Goal: Task Accomplishment & Management: Manage account settings

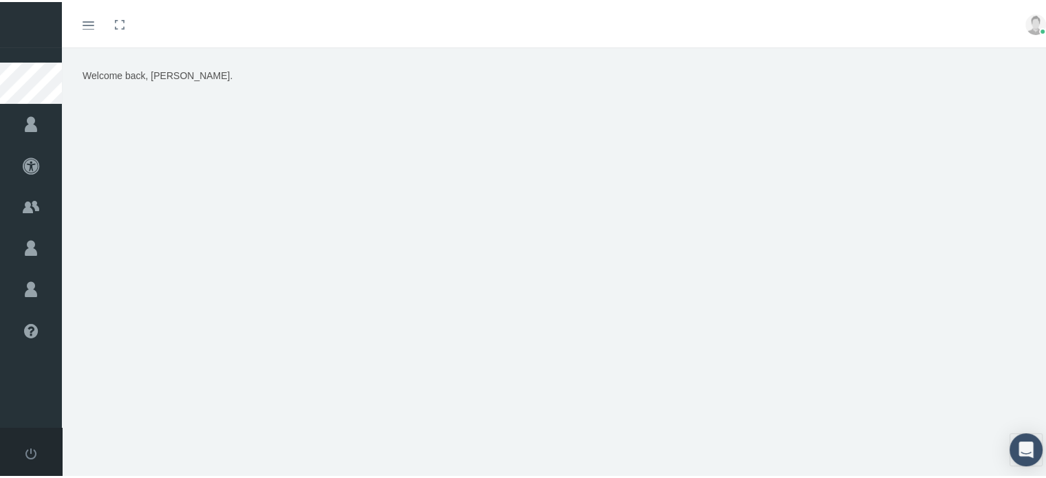
click at [584, 24] on img at bounding box center [1035, 22] width 21 height 21
click at [584, 25] on div "Toggle menubar Toggle fullscreen Profile Logout" at bounding box center [559, 22] width 974 height 45
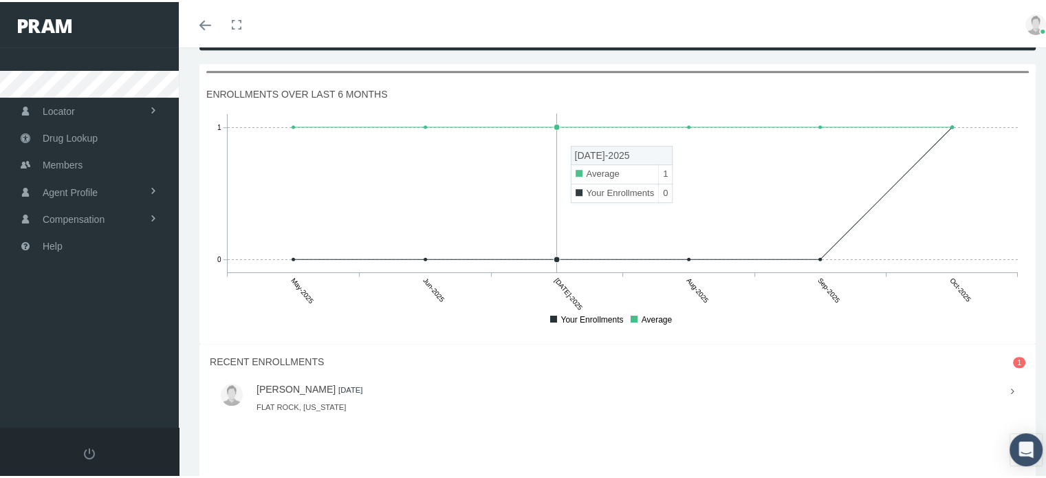
scroll to position [963, 0]
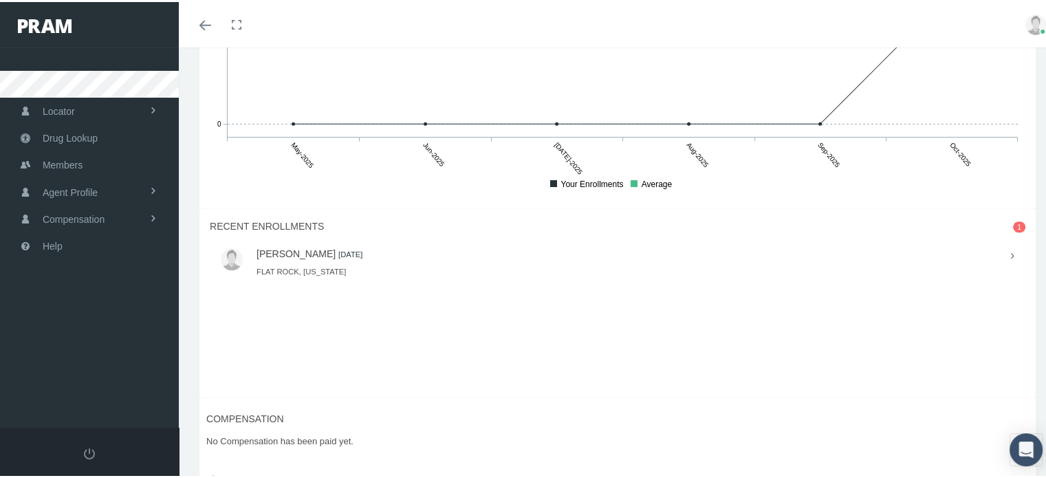
click at [336, 257] on link "GEORGE MCCORMICK" at bounding box center [295, 251] width 79 height 11
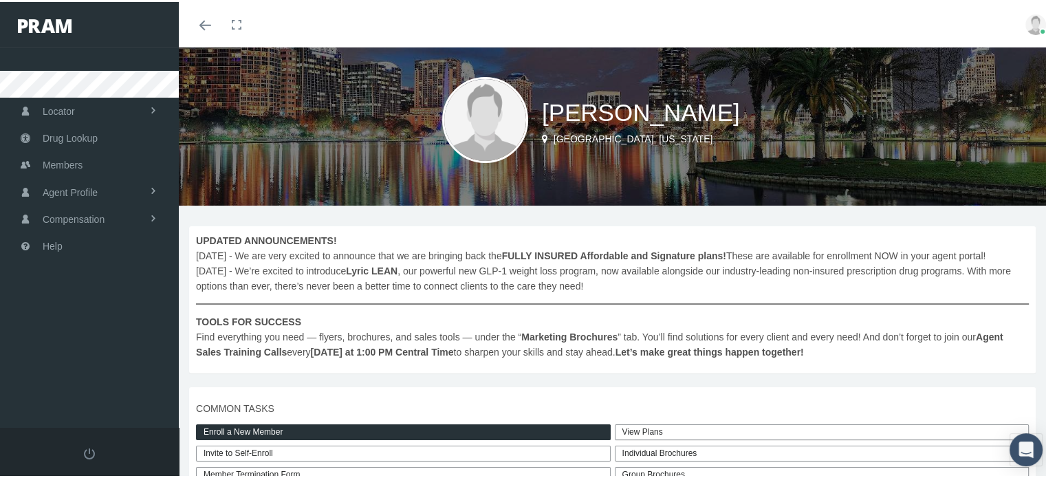
scroll to position [0, 0]
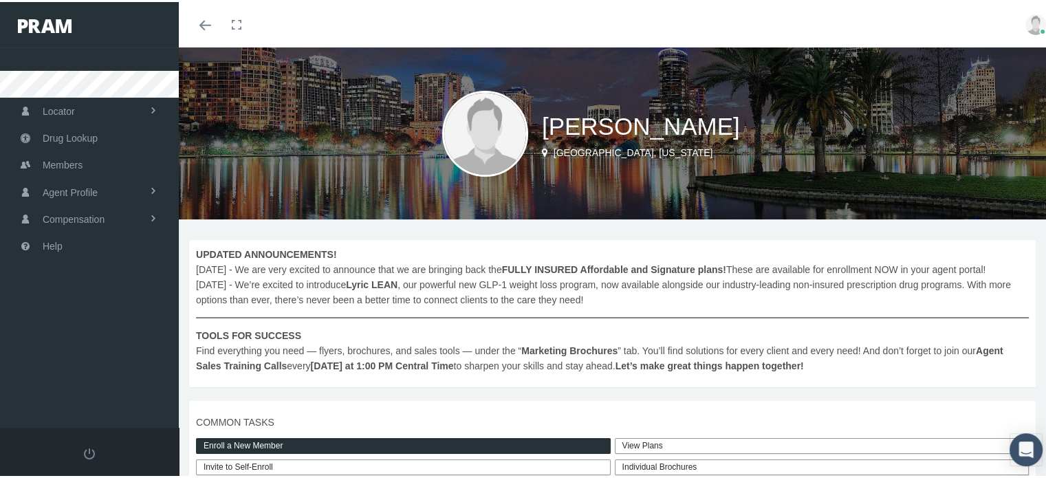
click at [1027, 26] on img at bounding box center [1035, 22] width 21 height 21
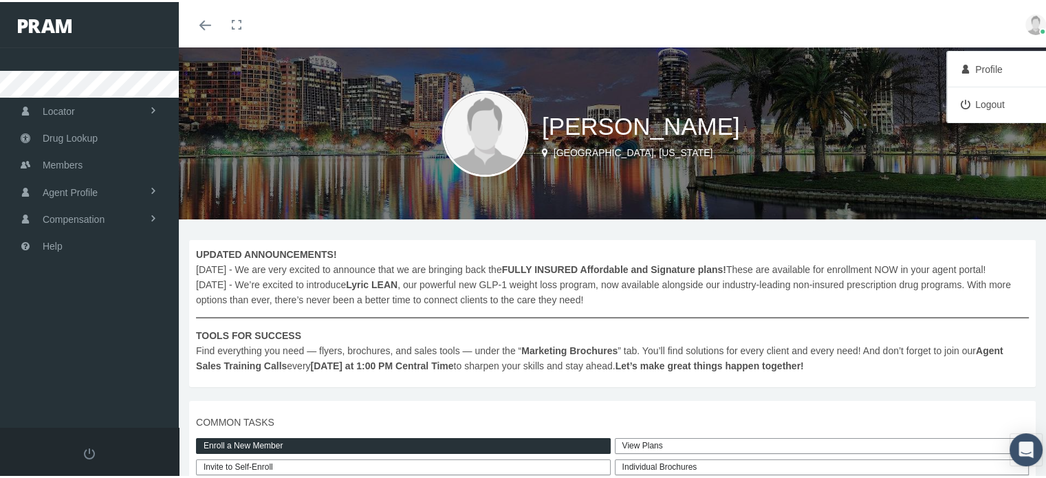
click at [768, 85] on div "BRENT HENDERSON LAKE MARY, Florida" at bounding box center [617, 131] width 877 height 172
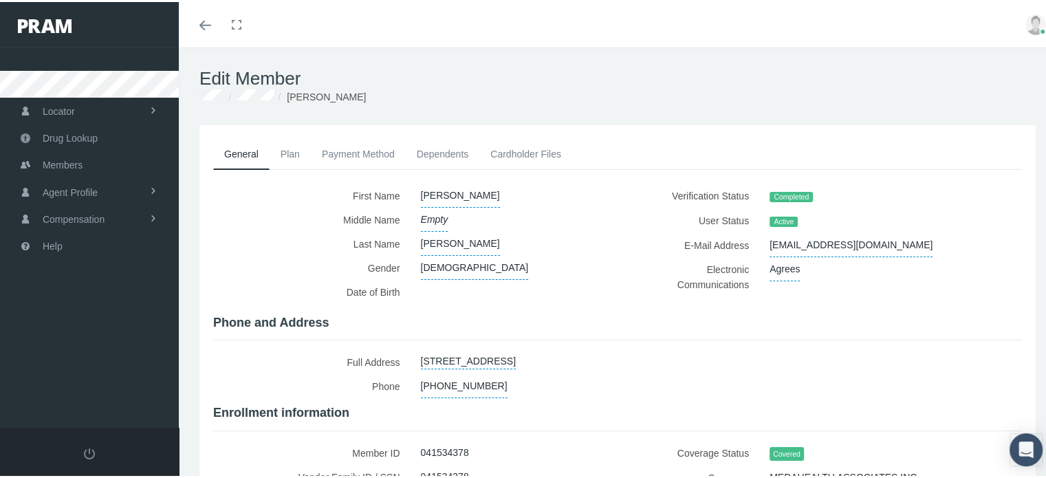
drag, startPoint x: 378, startPoint y: 154, endPoint x: 369, endPoint y: 162, distance: 11.7
click at [378, 154] on link "Payment Method" at bounding box center [358, 152] width 95 height 30
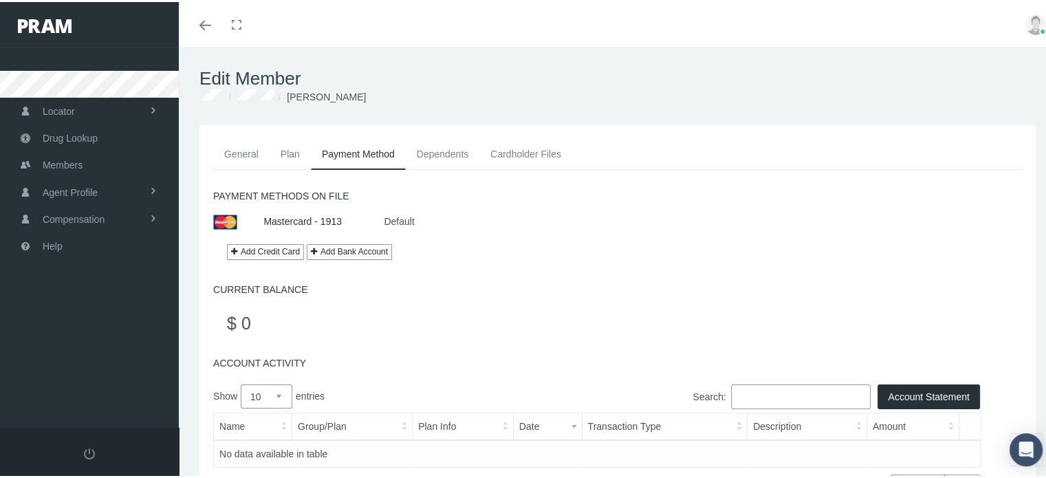
click at [239, 151] on link "General" at bounding box center [241, 152] width 56 height 30
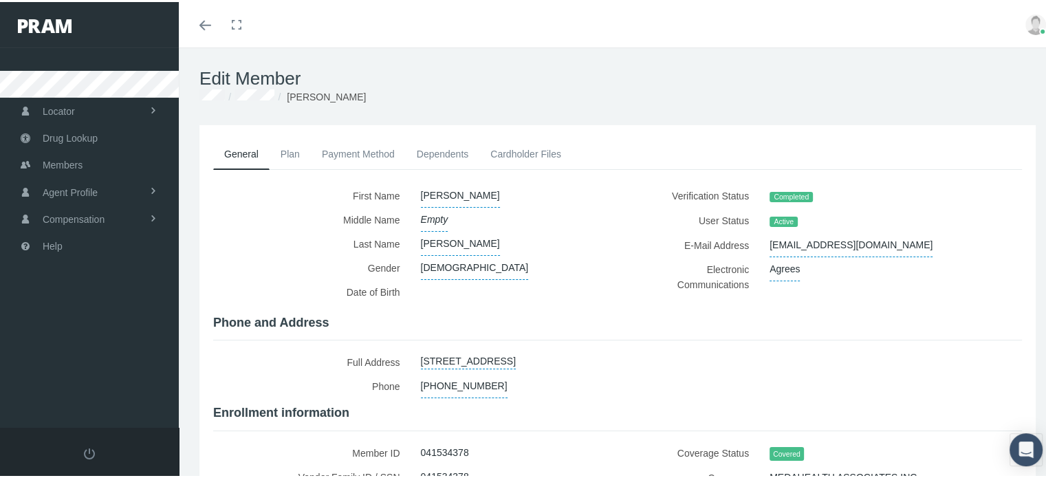
click at [206, 23] on span at bounding box center [205, 23] width 12 height 1
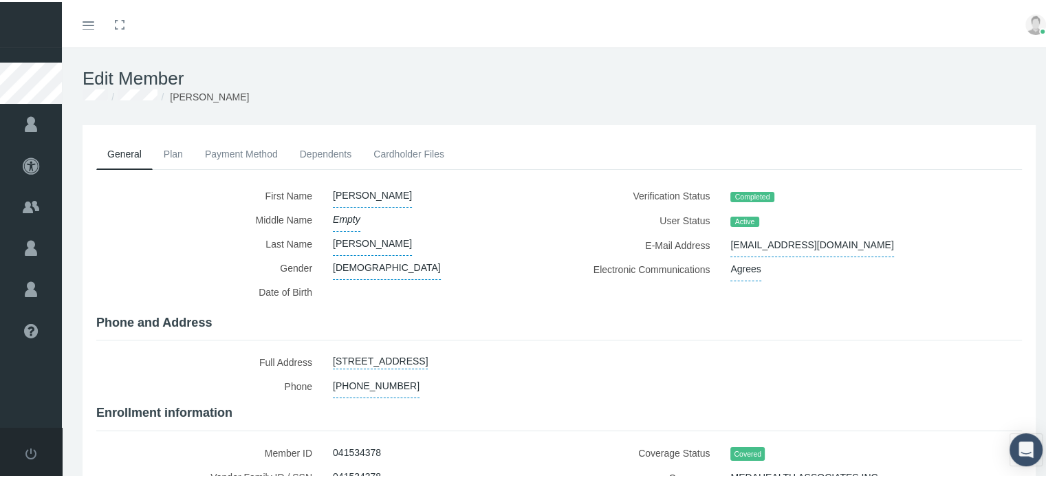
click at [88, 29] on link "Toggle menubar" at bounding box center [88, 22] width 32 height 45
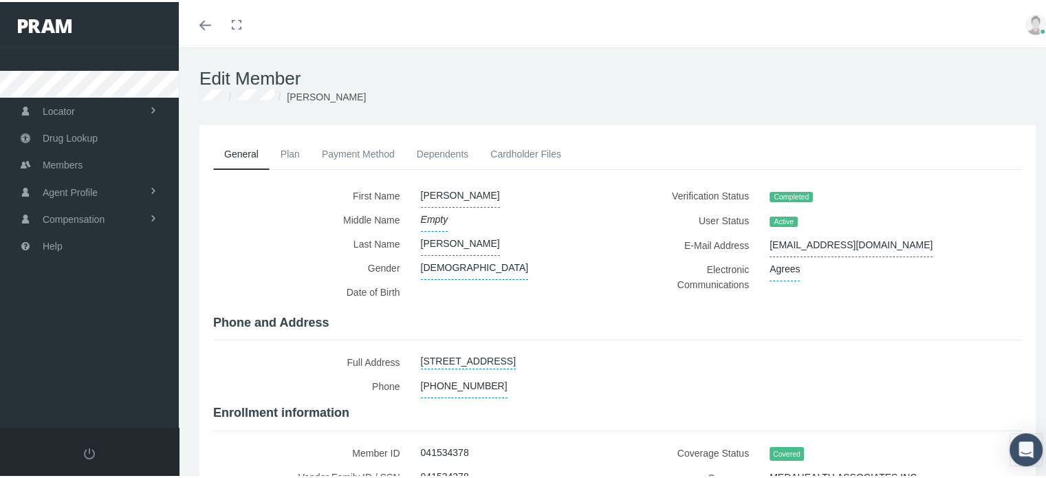
click at [1026, 25] on img at bounding box center [1035, 22] width 21 height 21
click at [976, 81] on div "Profile Logout" at bounding box center [1001, 85] width 110 height 72
click at [853, 60] on div "Edit Member Groups [PERSON_NAME]" at bounding box center [617, 84] width 877 height 78
click at [1015, 24] on link at bounding box center [1035, 22] width 41 height 45
click at [979, 101] on link "Logout" at bounding box center [1001, 102] width 102 height 26
